Goal: Check status: Check status

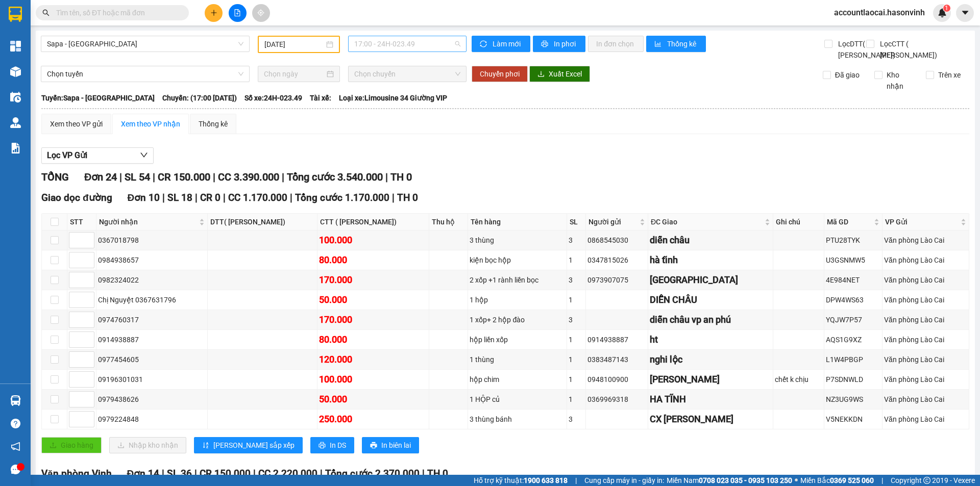
click at [401, 43] on span "17:00 - 24H-023.49" at bounding box center [407, 43] width 106 height 15
click at [399, 95] on div "16:45 (TC) - 24F-000.63" at bounding box center [392, 96] width 80 height 11
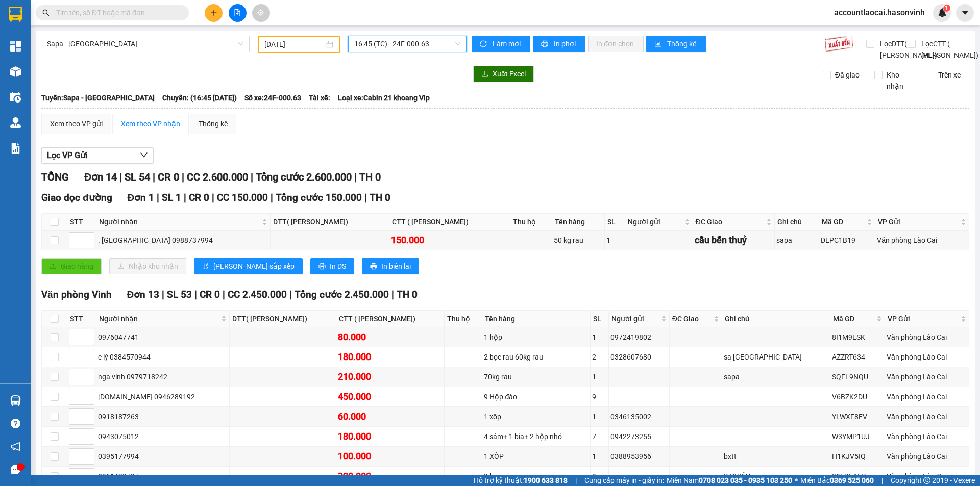
click at [402, 42] on span "16:45 (TC) - 24F-000.63" at bounding box center [407, 43] width 106 height 15
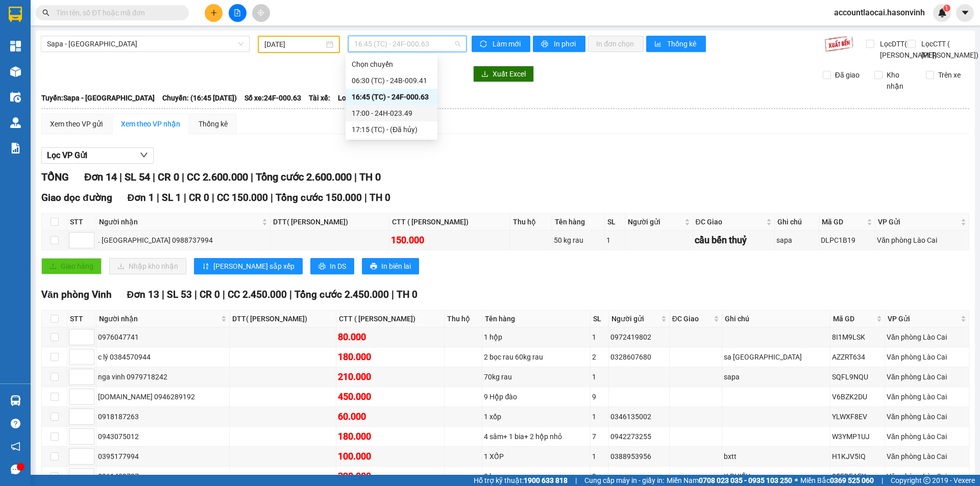
click at [394, 114] on div "17:00 - 24H-023.49" at bounding box center [392, 113] width 80 height 11
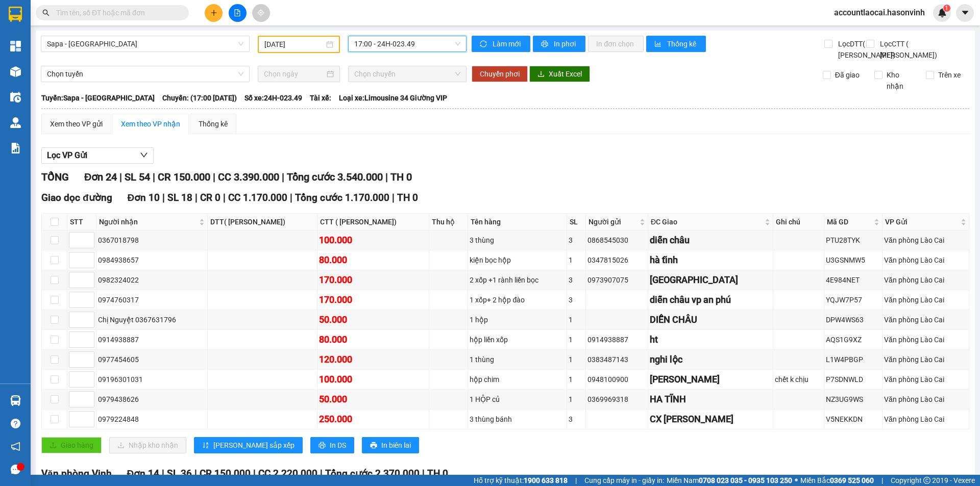
click at [404, 41] on span "17:00 - 24H-023.49" at bounding box center [407, 43] width 106 height 15
click at [393, 96] on div "16:45 (TC) - 24F-000.63" at bounding box center [392, 96] width 80 height 11
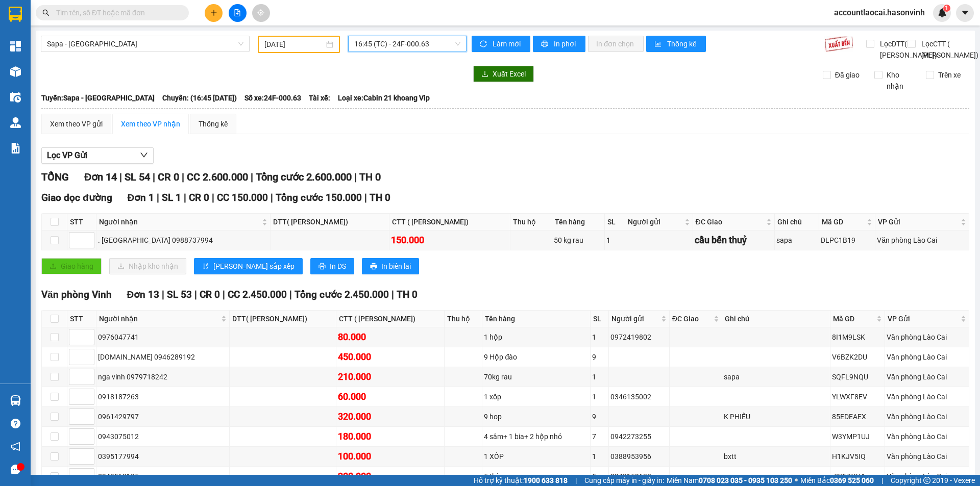
click at [298, 38] on div "[DATE]" at bounding box center [299, 44] width 82 height 17
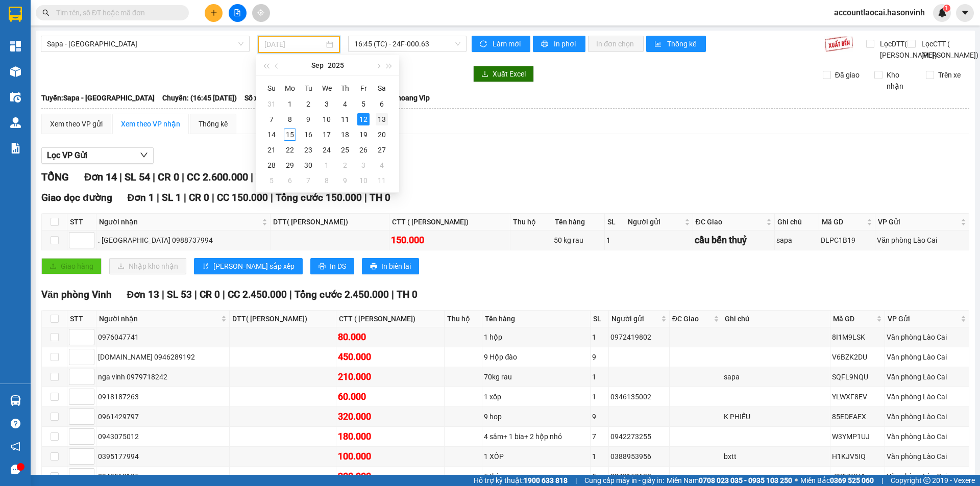
click at [378, 116] on div "13" at bounding box center [382, 119] width 12 height 12
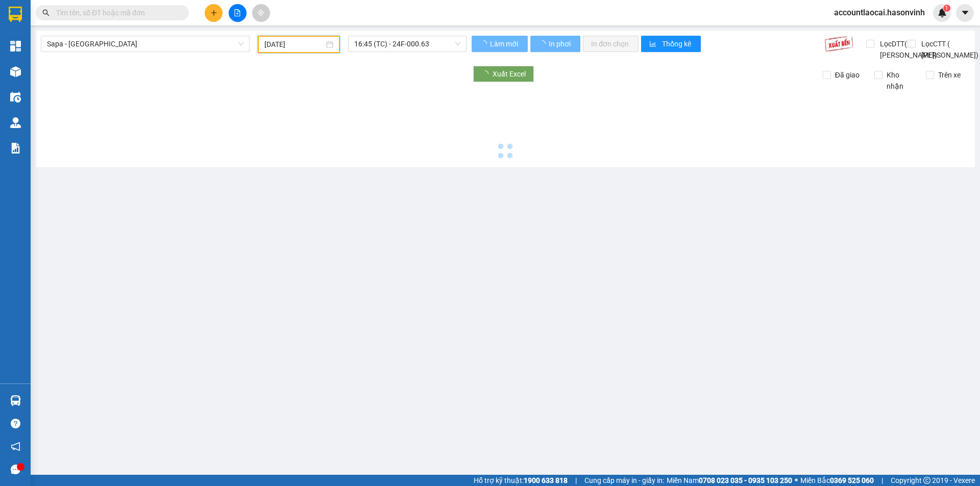
type input "[DATE]"
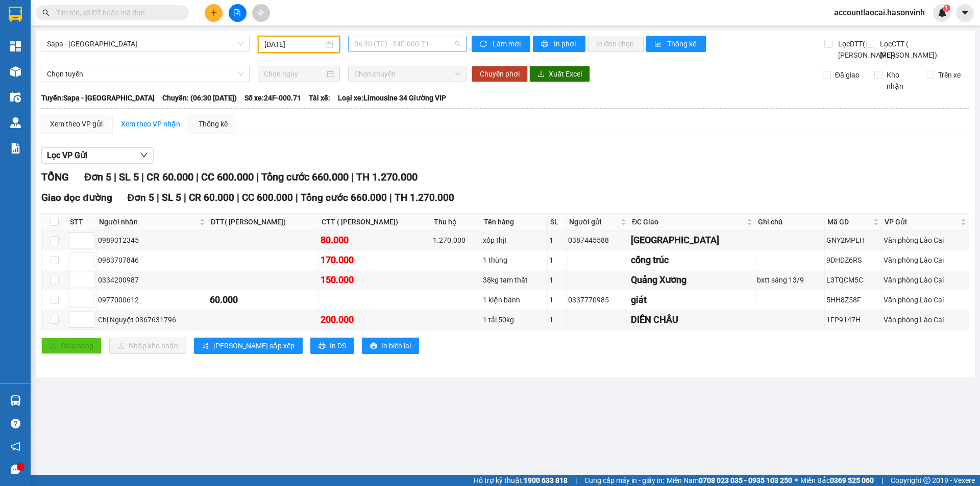
click at [398, 43] on span "06:30 (TC) - 24F-000.71" at bounding box center [407, 43] width 106 height 15
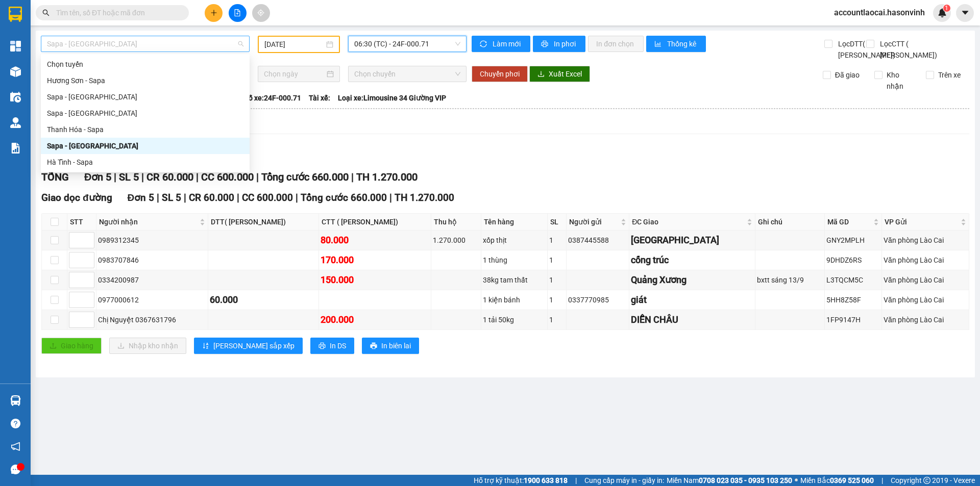
click at [102, 41] on span "Sapa - [GEOGRAPHIC_DATA]" at bounding box center [145, 43] width 196 height 15
click at [86, 98] on div "Sapa - [GEOGRAPHIC_DATA]" at bounding box center [145, 96] width 196 height 11
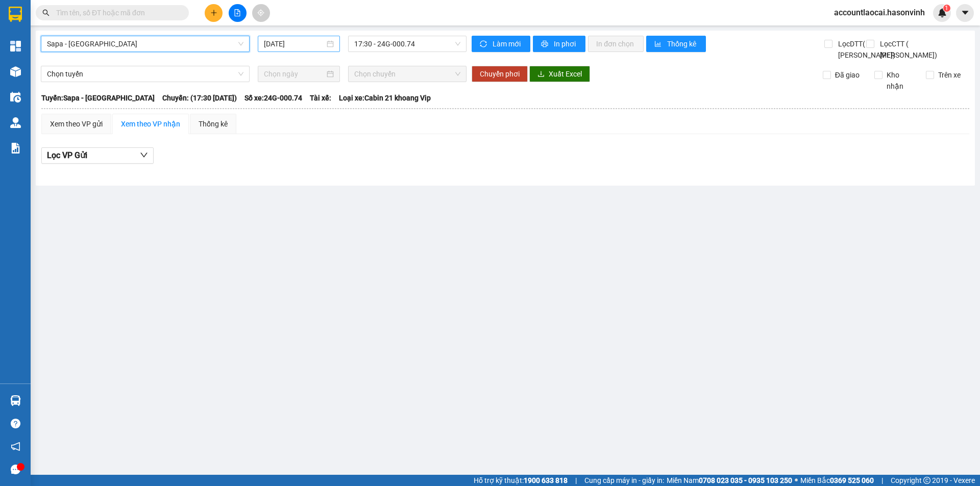
click at [313, 41] on input "[DATE]" at bounding box center [294, 43] width 61 height 11
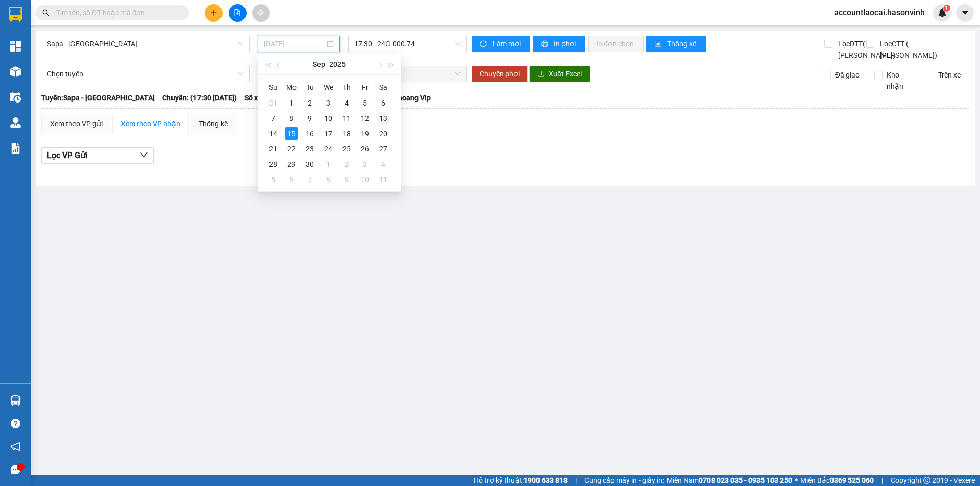
click at [384, 120] on div "13" at bounding box center [383, 118] width 12 height 12
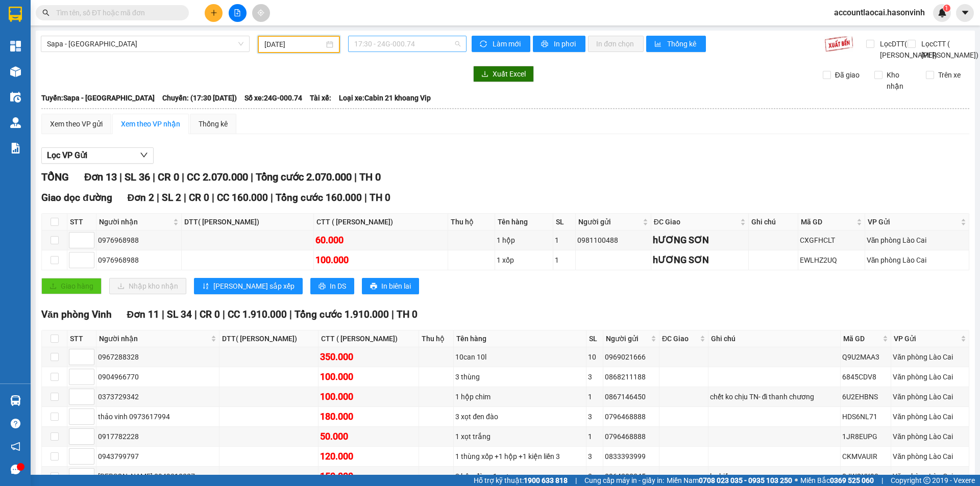
click at [410, 41] on span "17:30 - 24G-000.74" at bounding box center [407, 43] width 106 height 15
click at [412, 79] on div "17:30 - 24G-000.74" at bounding box center [392, 80] width 80 height 11
click at [174, 46] on span "Sapa - [GEOGRAPHIC_DATA]" at bounding box center [145, 43] width 196 height 15
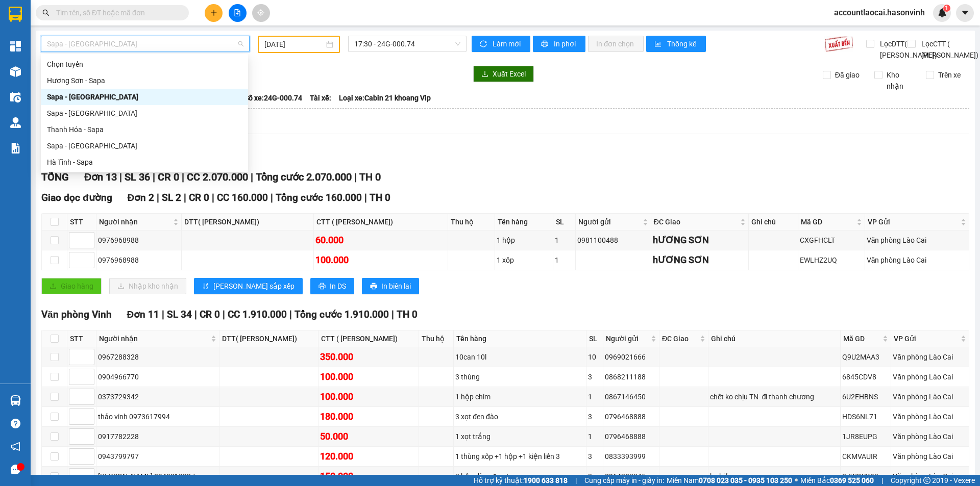
click at [277, 44] on input "[DATE]" at bounding box center [294, 44] width 60 height 11
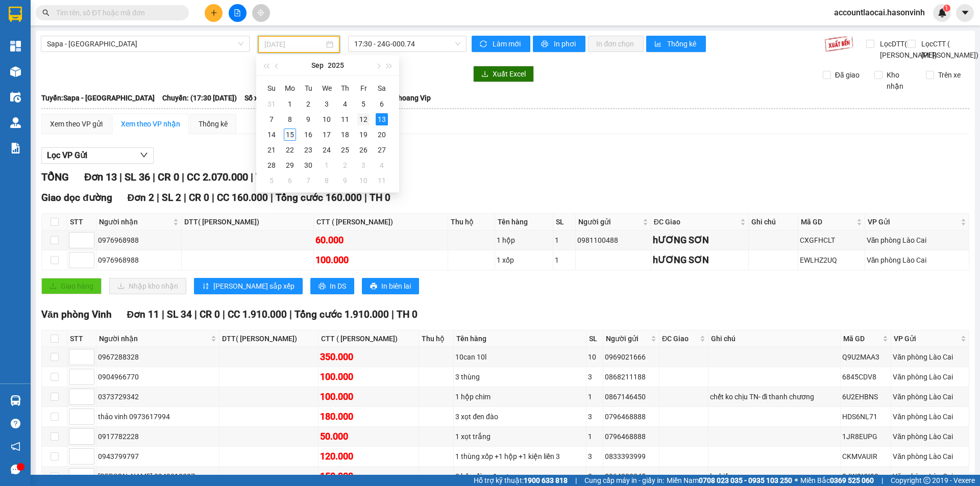
click at [366, 118] on div "12" at bounding box center [363, 119] width 12 height 12
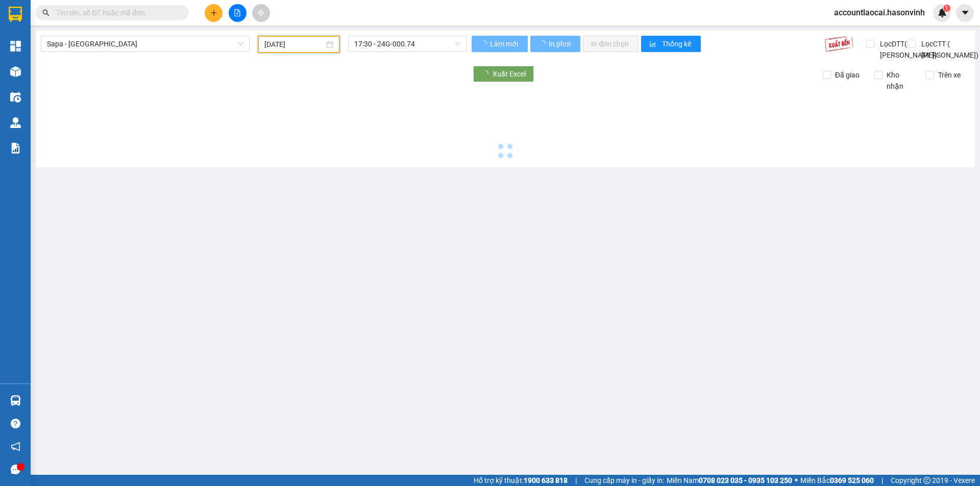
type input "[DATE]"
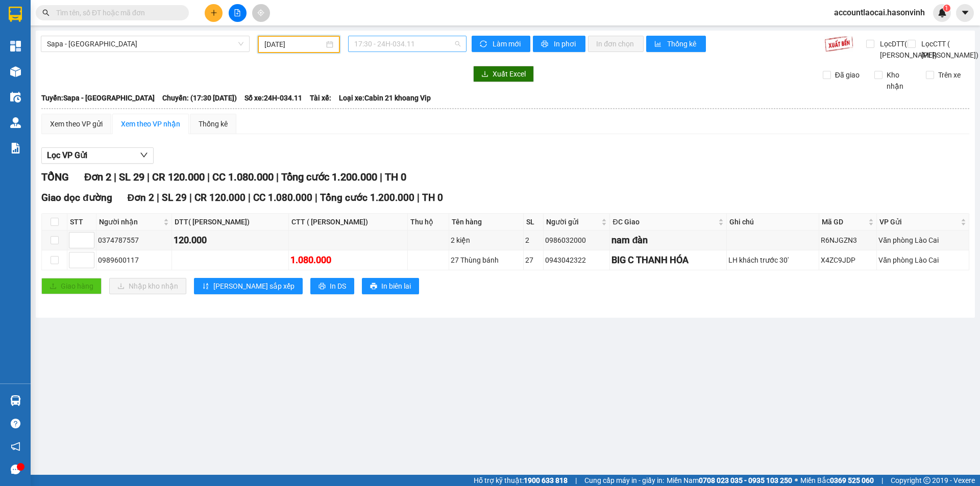
click at [409, 49] on span "17:30 - 24H-034.11" at bounding box center [407, 43] width 106 height 15
click at [317, 85] on div "Sapa - [GEOGRAPHIC_DATA] [DATE] 17:30 - 24H-034.11 Làm mới In phơi In đơn chọn …" at bounding box center [505, 174] width 939 height 287
click at [367, 44] on span "17:30 - 24H-034.11" at bounding box center [407, 43] width 106 height 15
